Goal: Task Accomplishment & Management: Manage account settings

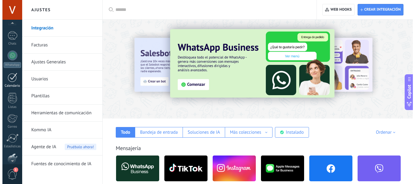
scroll to position [21, 0]
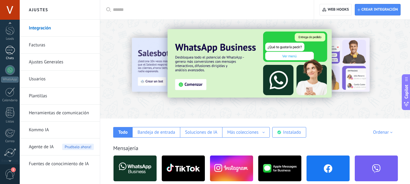
click at [10, 47] on div at bounding box center [10, 50] width 10 height 9
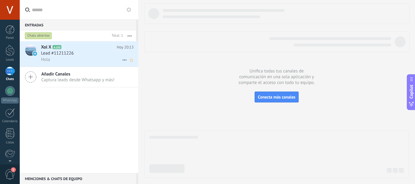
click at [88, 55] on div "Lead #11211226" at bounding box center [87, 53] width 93 height 6
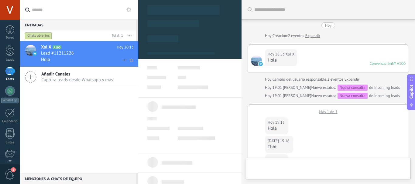
click at [98, 53] on div "Lead #11211226" at bounding box center [87, 53] width 93 height 6
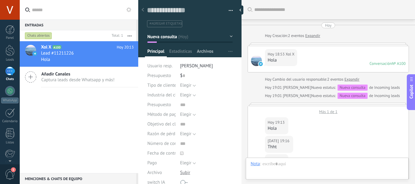
scroll to position [6, 0]
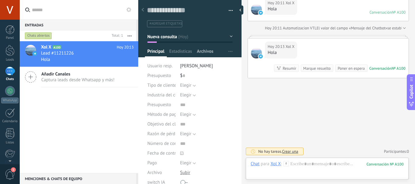
click at [215, 52] on div "Archivos" at bounding box center [204, 53] width 21 height 9
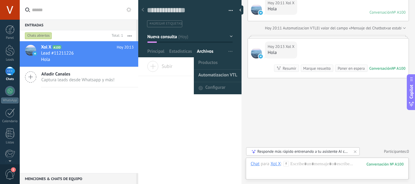
click at [216, 73] on span "Automatizacion VTL" at bounding box center [217, 76] width 39 height 12
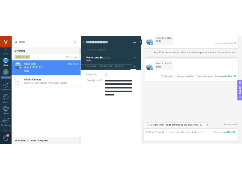
scroll to position [68, 0]
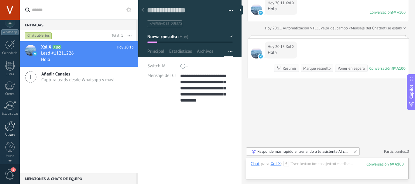
click at [13, 132] on link "Ajustes" at bounding box center [10, 129] width 20 height 16
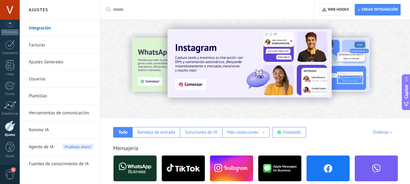
click at [52, 115] on link "Herramientas de comunicación" at bounding box center [61, 113] width 65 height 17
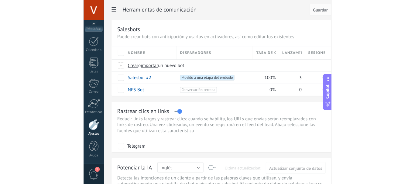
scroll to position [68, 0]
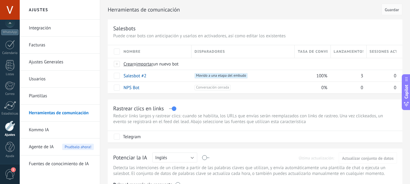
click at [48, 97] on link "Plantillas" at bounding box center [61, 96] width 65 height 17
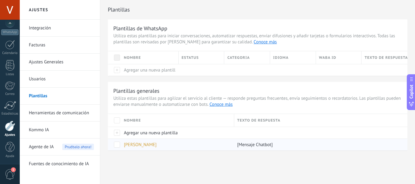
click at [133, 144] on span "[PERSON_NAME]" at bounding box center [140, 145] width 33 height 6
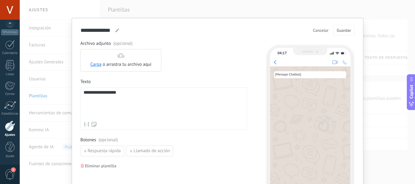
scroll to position [0, 0]
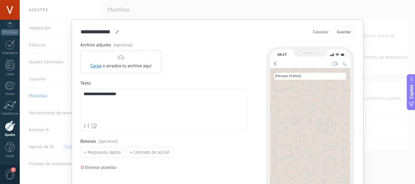
click at [183, 11] on div "**********" at bounding box center [217, 92] width 395 height 184
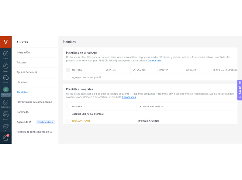
scroll to position [68, 0]
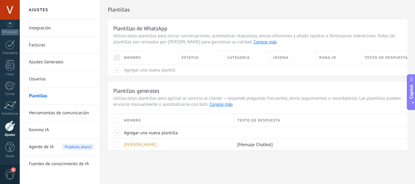
click at [50, 115] on link "Herramientas de comunicación" at bounding box center [61, 113] width 65 height 17
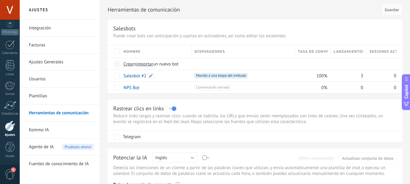
click at [135, 76] on link "Salesbot #2" at bounding box center [135, 76] width 23 height 6
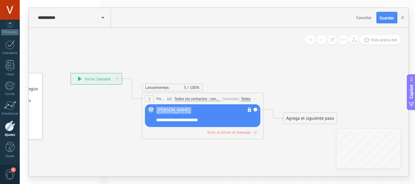
click at [236, 100] on div "Contactos:" at bounding box center [231, 99] width 19 height 6
click at [246, 98] on div "Todos" at bounding box center [246, 99] width 10 height 5
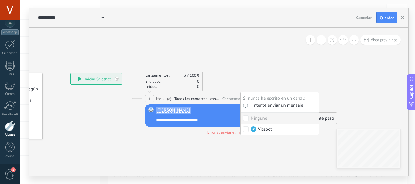
click at [221, 112] on div "[PERSON_NAME] No es posible editar la plantilla de contenido" at bounding box center [203, 112] width 95 height 10
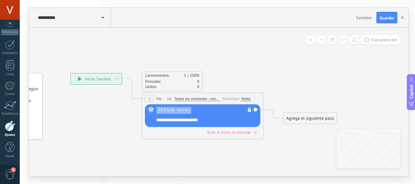
click at [211, 99] on span "Todos los contactos - canales seleccionados" at bounding box center [197, 99] width 46 height 5
click at [211, 99] on button "Todos los contactos - canales seleccionados" at bounding box center [209, 99] width 76 height 11
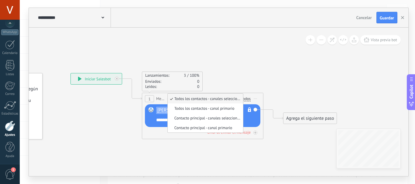
click at [248, 101] on div "Todos" at bounding box center [246, 99] width 10 height 5
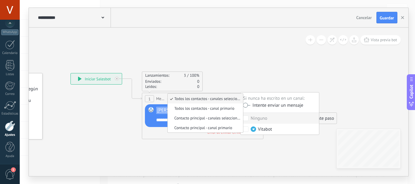
click at [160, 97] on span "Mensaje" at bounding box center [160, 99] width 9 height 6
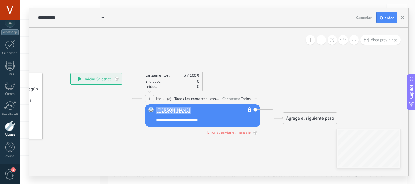
click at [175, 111] on span "[PERSON_NAME]" at bounding box center [173, 110] width 33 height 5
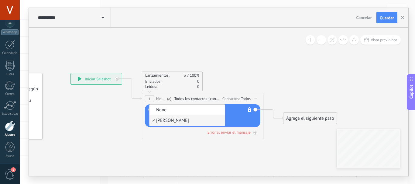
click at [174, 120] on span "[PERSON_NAME]" at bounding box center [186, 121] width 74 height 6
click at [127, 115] on icon at bounding box center [193, 106] width 549 height 370
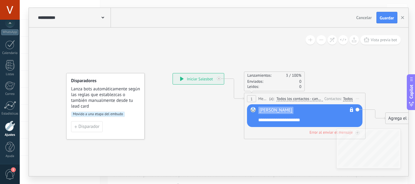
click at [104, 104] on span "Lanza bots automáticamente según las reglas que establezcas o también manualmen…" at bounding box center [105, 97] width 69 height 23
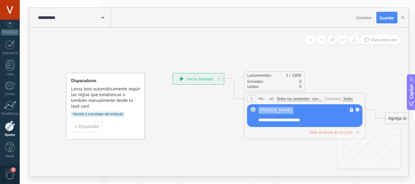
click at [110, 127] on div "Disparador" at bounding box center [105, 126] width 69 height 11
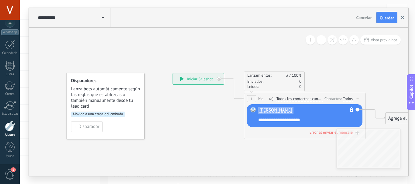
click at [402, 17] on icon "button" at bounding box center [402, 17] width 3 height 3
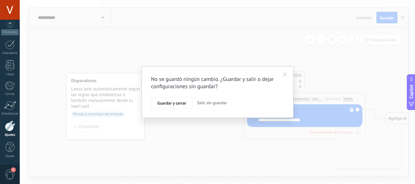
click at [208, 102] on span "Salir sin guardar" at bounding box center [212, 102] width 30 height 5
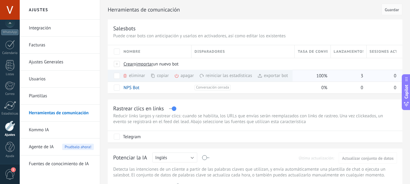
click at [135, 76] on div "eliminar màs" at bounding box center [144, 76] width 43 height 12
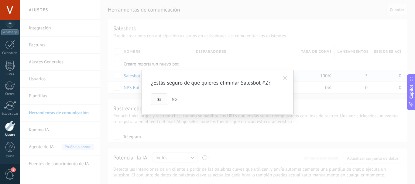
click at [159, 98] on span "Si" at bounding box center [158, 100] width 3 height 4
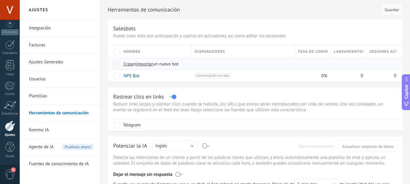
click at [116, 64] on div at bounding box center [117, 63] width 7 height 5
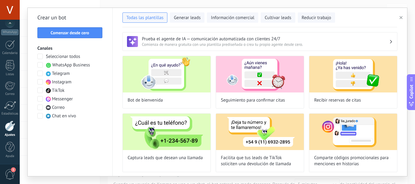
click at [40, 55] on span at bounding box center [39, 56] width 5 height 5
click at [93, 32] on span "Comenzar desde cero" at bounding box center [70, 33] width 58 height 4
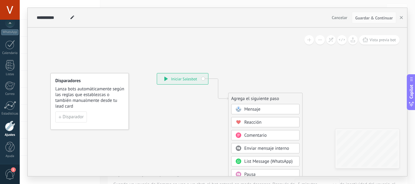
click at [245, 109] on span "Mensaje" at bounding box center [252, 110] width 16 height 6
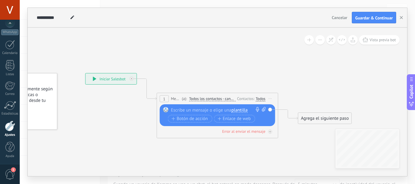
click at [237, 112] on span "plantilla" at bounding box center [239, 110] width 16 height 5
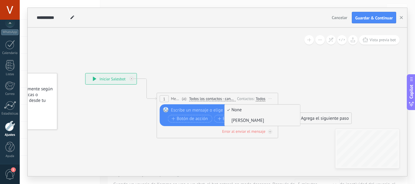
click at [240, 120] on span "[PERSON_NAME]" at bounding box center [262, 121] width 74 height 6
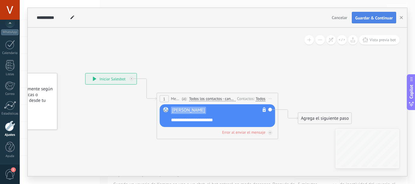
click at [360, 21] on button "Guardar & Continuar" at bounding box center [374, 18] width 44 height 12
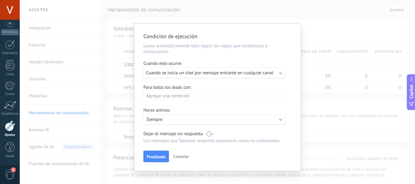
click at [176, 70] on div "Ejecutar: Cuando se inicia un chat por mensaje entrante en cualquier canal" at bounding box center [214, 73] width 142 height 11
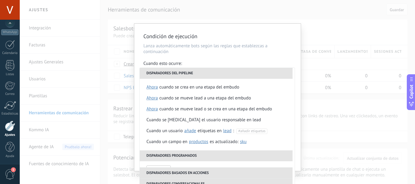
click at [176, 70] on li "Disparadores del pipeline" at bounding box center [216, 73] width 153 height 11
click at [197, 53] on p "Lanza automáticamente bots según las reglas que establezcas a continuación" at bounding box center [217, 49] width 148 height 12
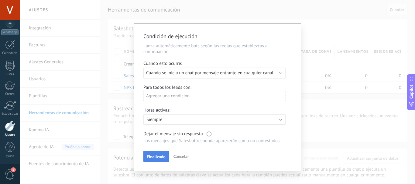
click at [156, 156] on span "Finalizado" at bounding box center [156, 157] width 19 height 4
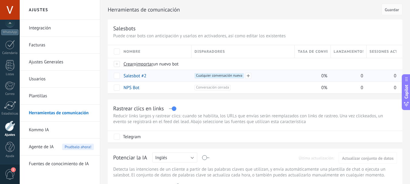
click at [208, 77] on span "Cualquier conversación nueva +0" at bounding box center [219, 75] width 49 height 5
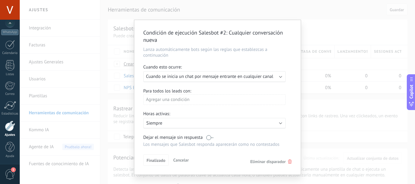
click at [265, 12] on div "Condición de ejecución Salesbot #2 : Cualquier conversación nueva Lanza automát…" at bounding box center [217, 92] width 395 height 184
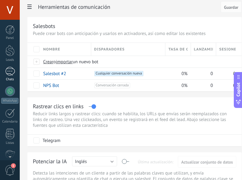
click at [8, 72] on div at bounding box center [10, 71] width 10 height 9
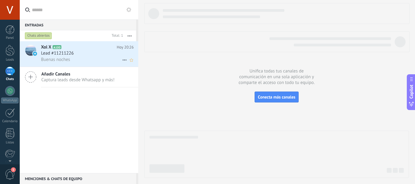
click at [80, 63] on div "Xol X A100 [DATE] 20:26 Lead #11211226 Buenas noches" at bounding box center [89, 54] width 97 height 26
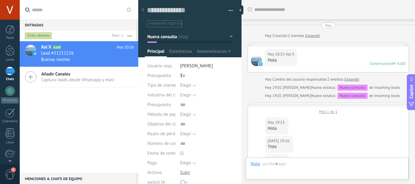
scroll to position [6, 0]
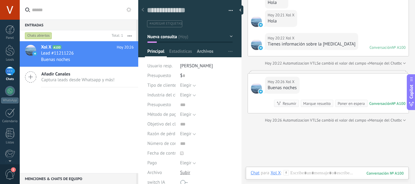
click at [213, 51] on span "Archivos" at bounding box center [205, 53] width 16 height 9
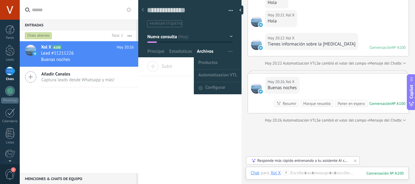
click at [226, 53] on button "button" at bounding box center [230, 52] width 9 height 12
click at [219, 77] on span "Automatizacion VTL" at bounding box center [217, 76] width 39 height 12
type textarea "**********"
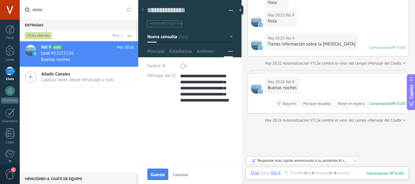
click at [159, 175] on span "Guardar" at bounding box center [158, 175] width 14 height 4
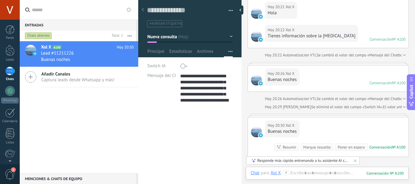
type textarea "**********"
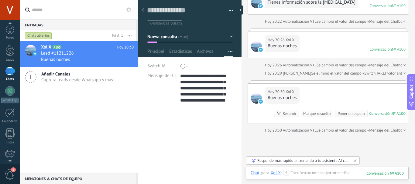
scroll to position [68, 0]
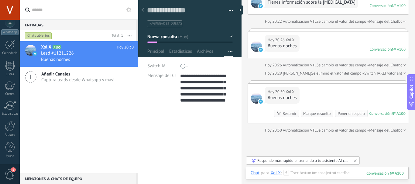
click at [9, 170] on span "1" at bounding box center [10, 174] width 10 height 11
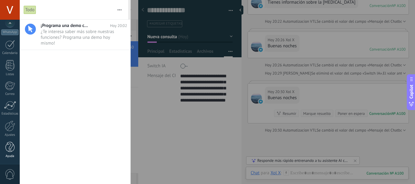
click at [9, 151] on div at bounding box center [9, 147] width 9 height 11
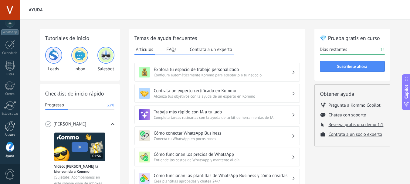
click at [10, 128] on div at bounding box center [10, 126] width 10 height 11
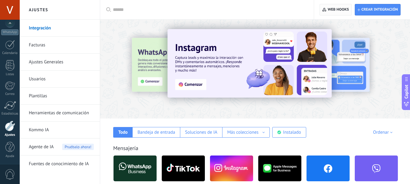
click at [323, 10] on use "button" at bounding box center [325, 10] width 4 height 4
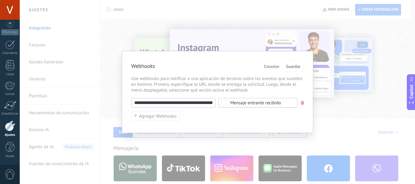
click at [265, 9] on div "**********" at bounding box center [217, 92] width 395 height 184
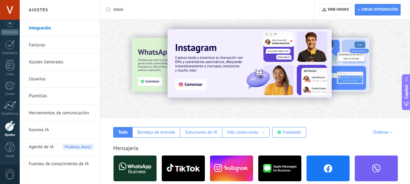
click at [50, 111] on link "Herramientas de comunicación" at bounding box center [61, 113] width 65 height 17
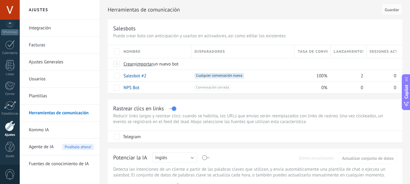
click at [44, 94] on link "Plantillas" at bounding box center [61, 96] width 65 height 17
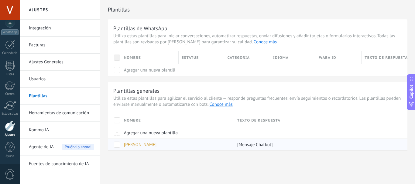
click at [139, 146] on span "[PERSON_NAME]" at bounding box center [140, 145] width 33 height 6
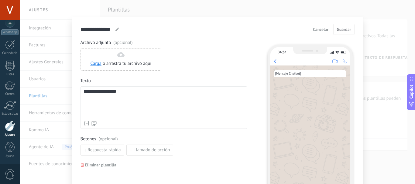
scroll to position [2, 0]
drag, startPoint x: 143, startPoint y: 96, endPoint x: 78, endPoint y: 91, distance: 64.9
click at [78, 91] on div "**********" at bounding box center [218, 121] width 292 height 209
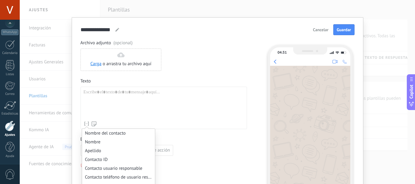
click at [85, 124] on icon at bounding box center [87, 124] width 6 height 6
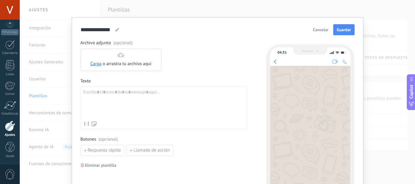
click at [95, 94] on div at bounding box center [164, 104] width 160 height 29
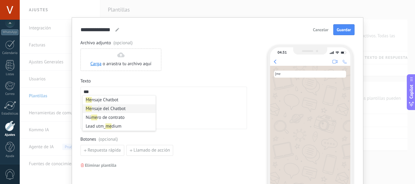
click at [108, 107] on li "Me nsaje del Chatbot" at bounding box center [119, 108] width 73 height 9
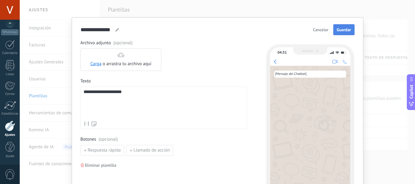
click at [338, 31] on span "Guardar" at bounding box center [344, 30] width 14 height 4
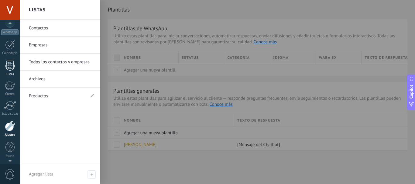
scroll to position [0, 0]
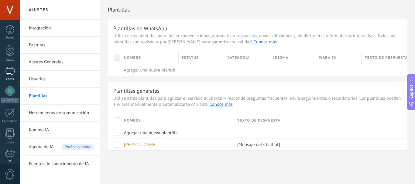
click at [12, 73] on div at bounding box center [10, 71] width 10 height 9
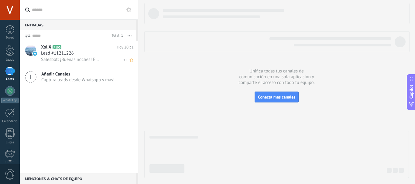
click at [68, 57] on span "Salesbot: ¡Buenas noches! Espero que estés bien. ¿En qué puedo ayudarte [DATE] …" at bounding box center [70, 60] width 59 height 6
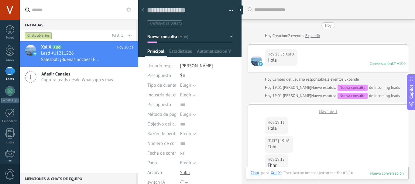
scroll to position [6, 0]
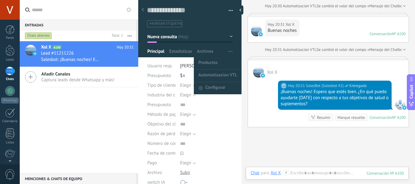
click at [230, 53] on span "button" at bounding box center [230, 52] width 4 height 12
click at [214, 77] on span "Automatizacion VTL" at bounding box center [217, 76] width 39 height 12
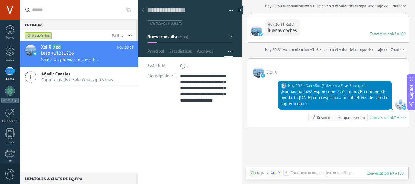
scroll to position [30, 0]
click at [185, 68] on span at bounding box center [183, 66] width 7 height 10
click at [155, 173] on span "Guardar" at bounding box center [158, 175] width 14 height 4
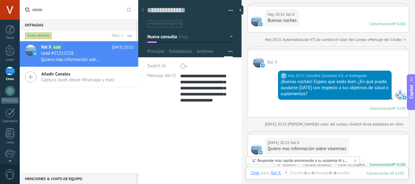
click at [183, 68] on span at bounding box center [183, 66] width 7 height 10
click at [158, 174] on span "Guardar" at bounding box center [158, 175] width 14 height 4
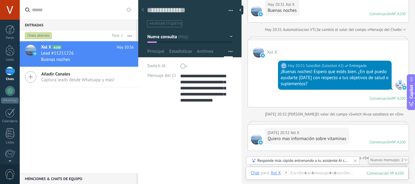
scroll to position [643, 0]
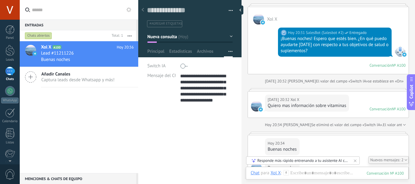
click at [182, 69] on span at bounding box center [183, 66] width 7 height 10
click at [161, 176] on span "Guardar" at bounding box center [158, 175] width 14 height 4
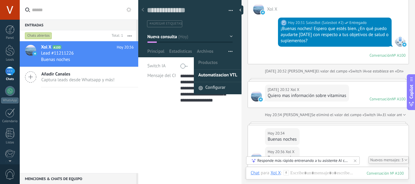
click at [217, 85] on span "Configurar" at bounding box center [215, 88] width 20 height 12
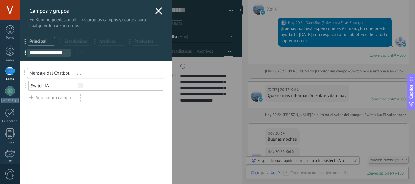
drag, startPoint x: 25, startPoint y: 73, endPoint x: 26, endPoint y: 86, distance: 12.8
click at [157, 11] on use at bounding box center [158, 10] width 7 height 7
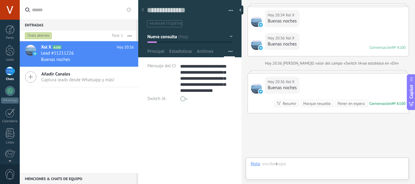
scroll to position [30, 0]
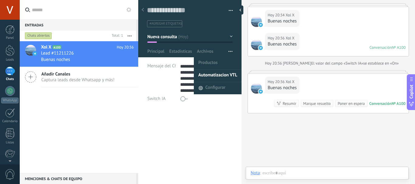
click at [212, 79] on span "Automatizacion VTL" at bounding box center [217, 76] width 39 height 12
type textarea "**********"
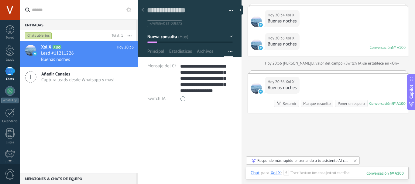
click at [201, 120] on div "***** Xol X ***** Xol X Apellido Abrir detalle Copie el nombre" at bounding box center [189, 146] width 103 height 75
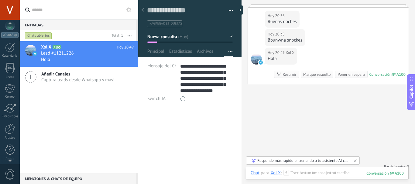
scroll to position [68, 0]
click at [15, 132] on link "Ajustes" at bounding box center [10, 129] width 20 height 16
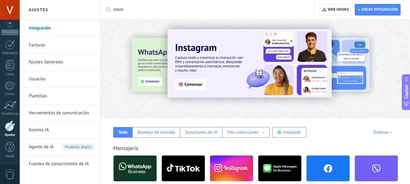
click at [344, 11] on span "Web hooks 0" at bounding box center [338, 9] width 21 height 5
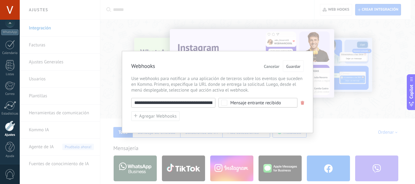
click at [188, 104] on input "**********" at bounding box center [173, 103] width 84 height 10
click at [207, 34] on div "**********" at bounding box center [217, 92] width 395 height 184
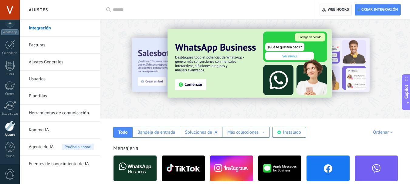
click at [331, 9] on span "Web hooks 0" at bounding box center [338, 9] width 21 height 5
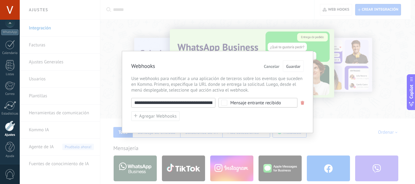
click at [193, 101] on input "**********" at bounding box center [173, 103] width 84 height 10
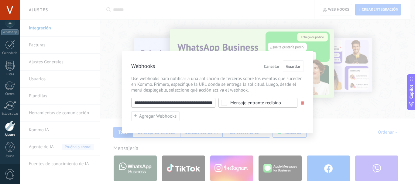
paste input "text"
type input "**********"
click at [292, 64] on span "Guardar" at bounding box center [293, 66] width 14 height 4
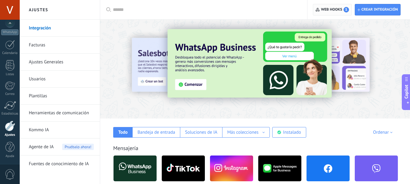
click at [330, 13] on span "Web hooks 1" at bounding box center [332, 9] width 33 height 11
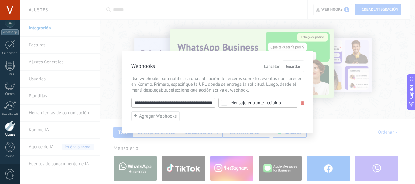
click at [198, 104] on input "**********" at bounding box center [173, 103] width 84 height 10
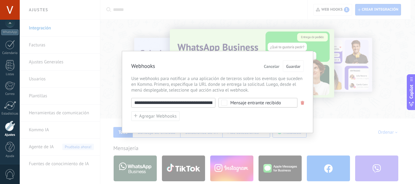
click at [198, 104] on input "**********" at bounding box center [173, 103] width 84 height 10
paste input "*****"
type input "**********"
click at [300, 65] on span "Guardar" at bounding box center [293, 66] width 14 height 4
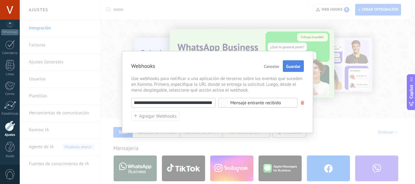
scroll to position [0, 0]
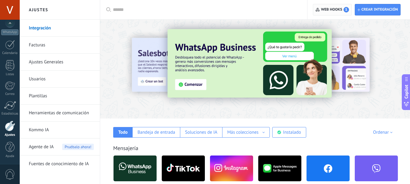
click at [329, 10] on span "Web hooks 1" at bounding box center [335, 9] width 28 height 5
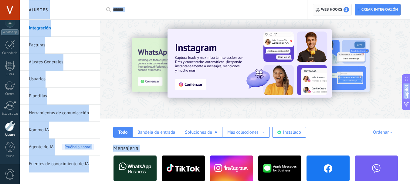
click at [335, 12] on span "Web hooks 1" at bounding box center [335, 9] width 28 height 5
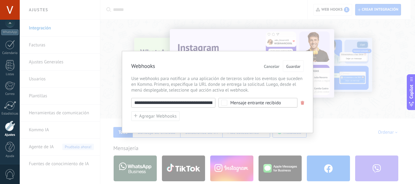
click at [302, 103] on span at bounding box center [303, 103] width 4 height 4
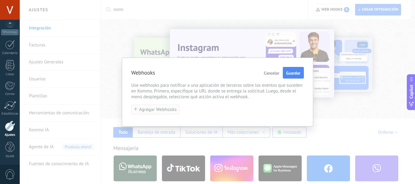
click at [164, 109] on span "Agregar Webhooks" at bounding box center [158, 110] width 38 height 5
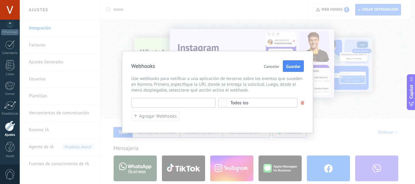
click at [181, 104] on input "text" at bounding box center [173, 103] width 84 height 10
paste input "**********"
type input "**********"
click at [228, 101] on div "Todos los" at bounding box center [257, 103] width 79 height 10
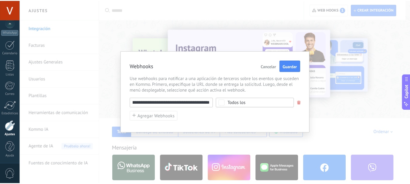
scroll to position [0, 0]
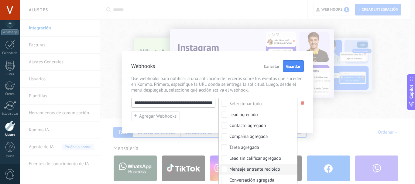
click at [248, 169] on div "Mensaje entrante recibido" at bounding box center [254, 170] width 51 height 6
click at [288, 67] on span "Guardar" at bounding box center [293, 66] width 14 height 4
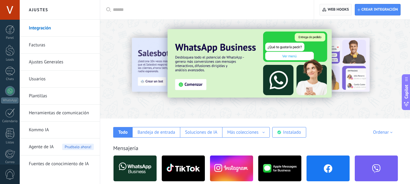
click at [334, 9] on span "Web hooks 0" at bounding box center [338, 9] width 21 height 5
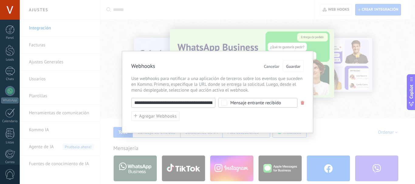
click at [207, 102] on input "**********" at bounding box center [173, 103] width 84 height 10
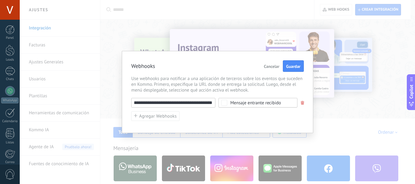
scroll to position [0, 37]
type input "**********"
click at [289, 65] on span "Guardar" at bounding box center [293, 66] width 14 height 4
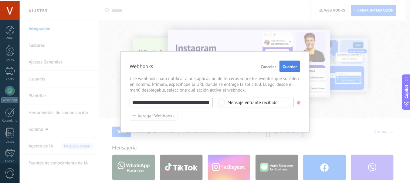
scroll to position [0, 0]
